Goal: Information Seeking & Learning: Learn about a topic

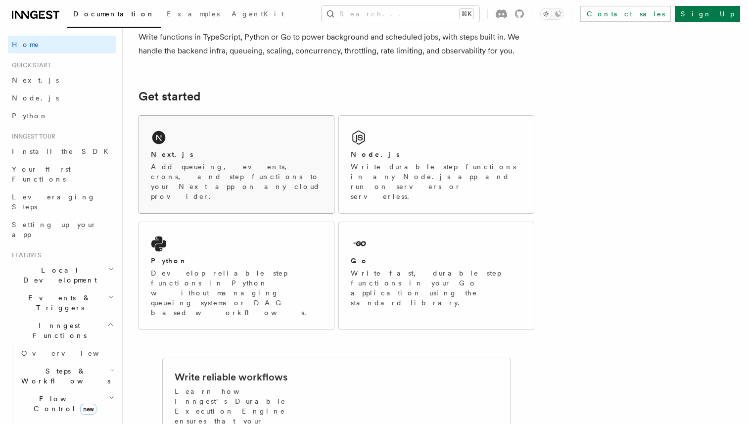
click at [242, 151] on div "Next.js" at bounding box center [236, 154] width 171 height 10
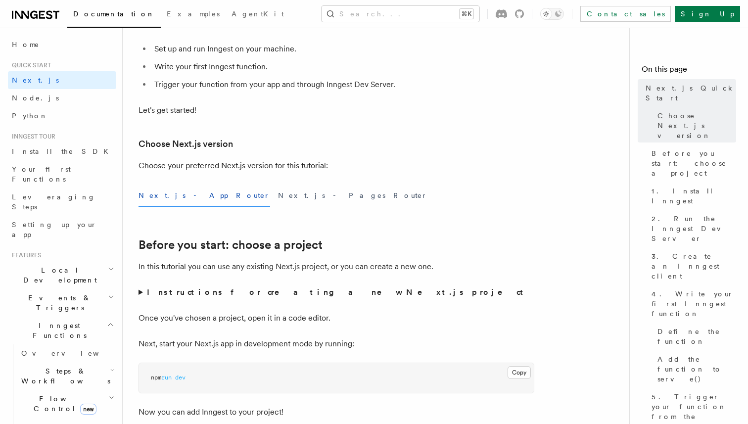
scroll to position [144, 0]
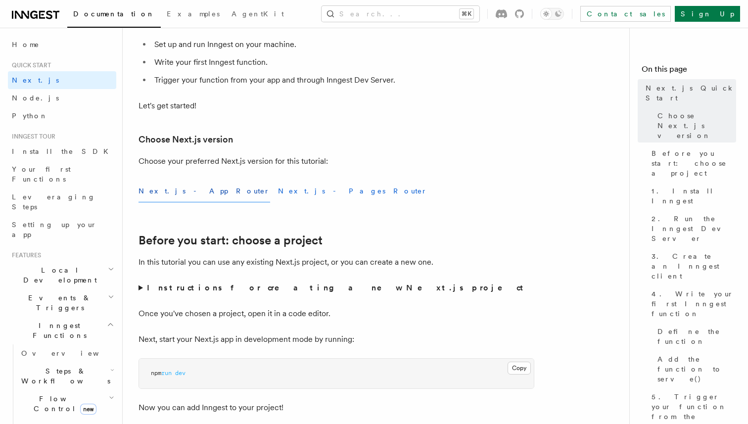
click at [278, 190] on button "Next.js - Pages Router" at bounding box center [352, 191] width 149 height 22
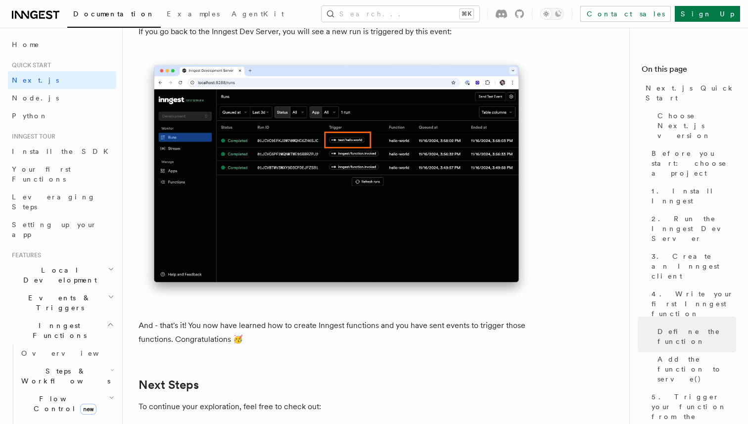
scroll to position [5625, 0]
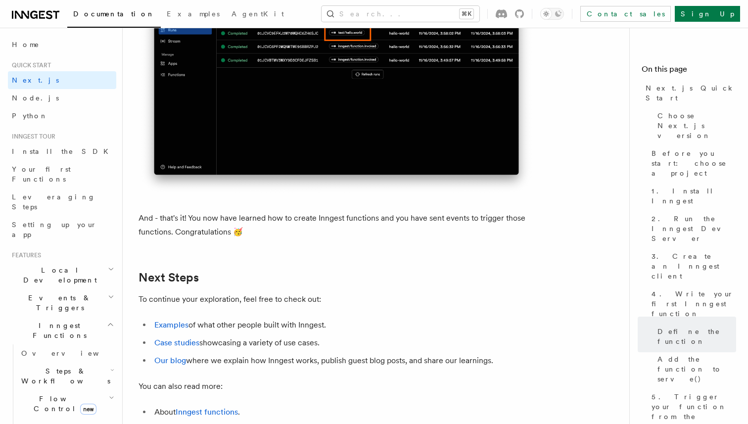
scroll to position [5921, 0]
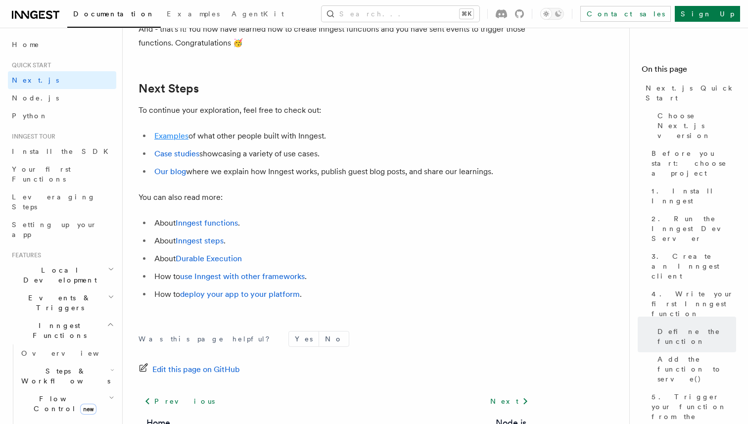
click at [170, 140] on link "Examples" at bounding box center [171, 135] width 34 height 9
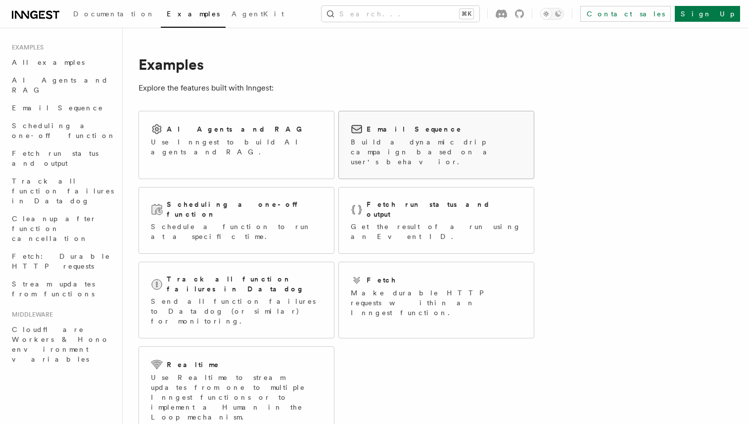
click at [452, 135] on div "Email Sequence Build a dynamic drip campaign based on a user's behavior." at bounding box center [436, 145] width 171 height 44
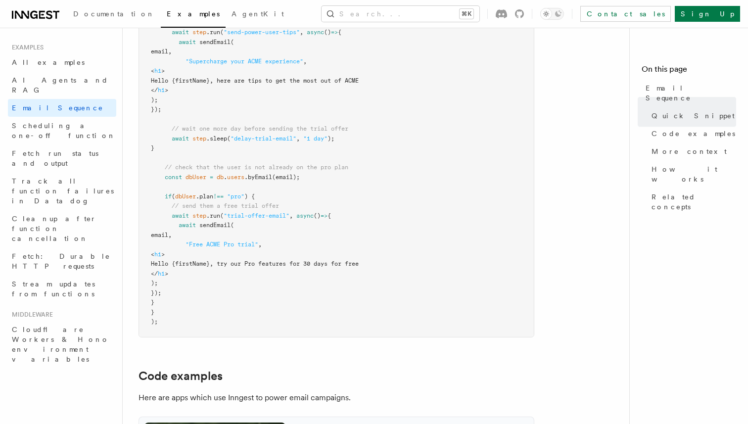
scroll to position [600, 0]
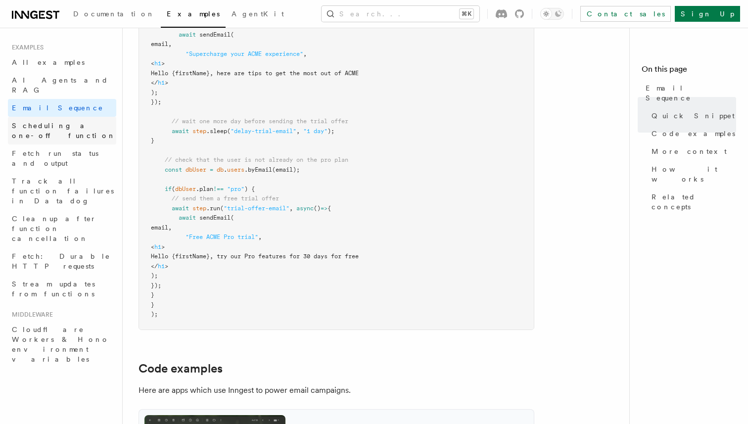
click at [67, 122] on span "Scheduling a one-off function" at bounding box center [64, 131] width 104 height 18
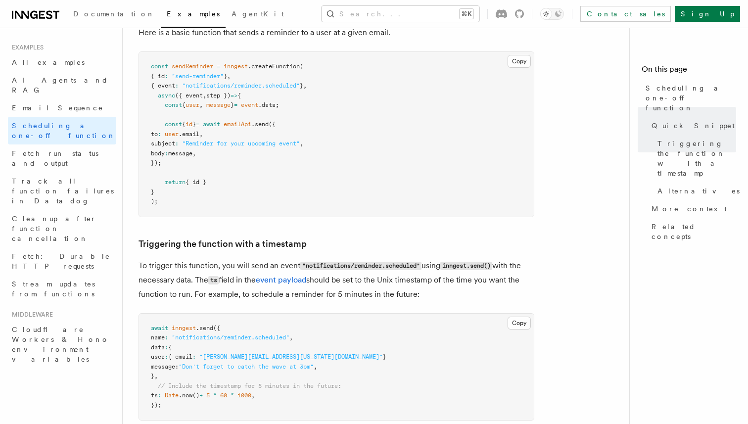
scroll to position [218, 0]
